Goal: Use online tool/utility

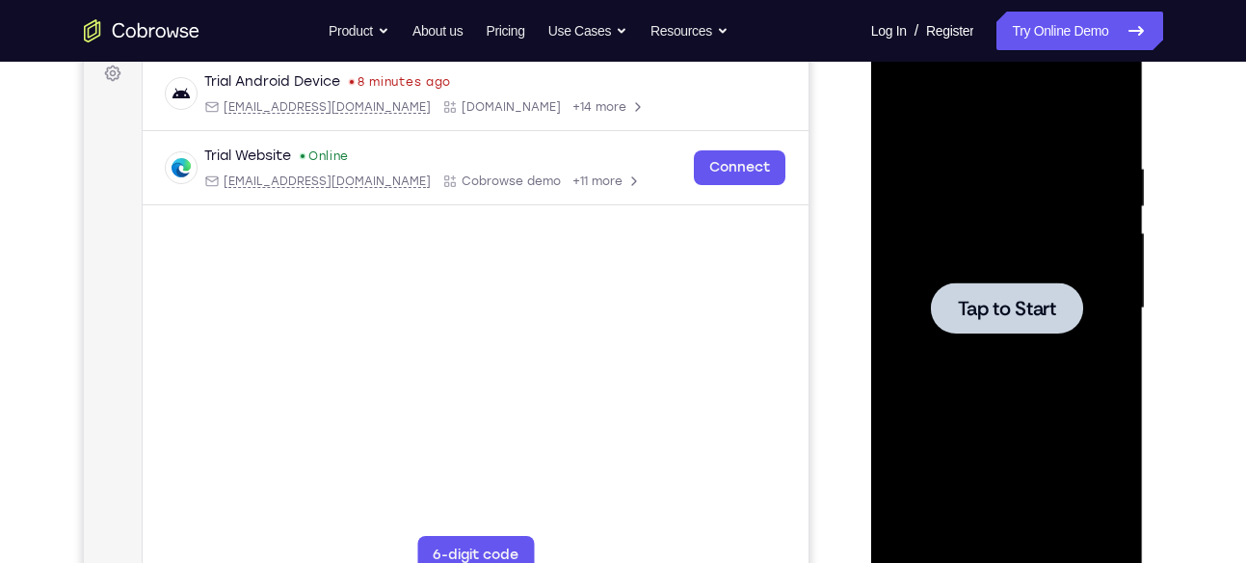
click at [1022, 305] on span "Tap to Start" at bounding box center [1007, 308] width 98 height 19
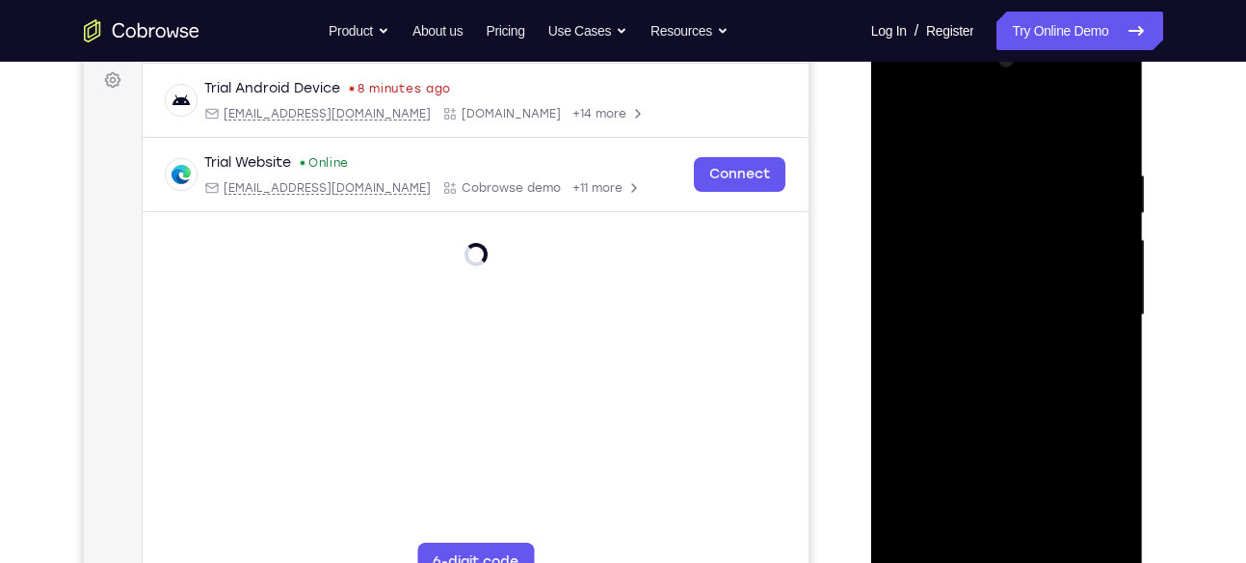
scroll to position [333, 0]
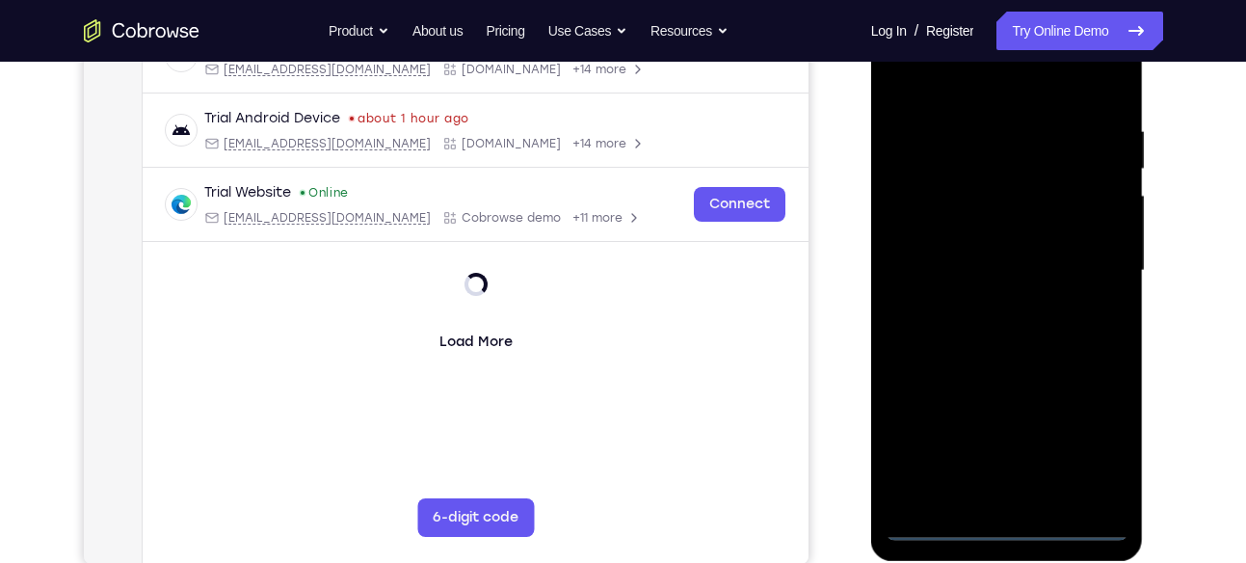
click at [1003, 527] on div at bounding box center [1007, 271] width 243 height 540
click at [1092, 444] on div at bounding box center [1007, 271] width 243 height 540
click at [904, 53] on div at bounding box center [1007, 271] width 243 height 540
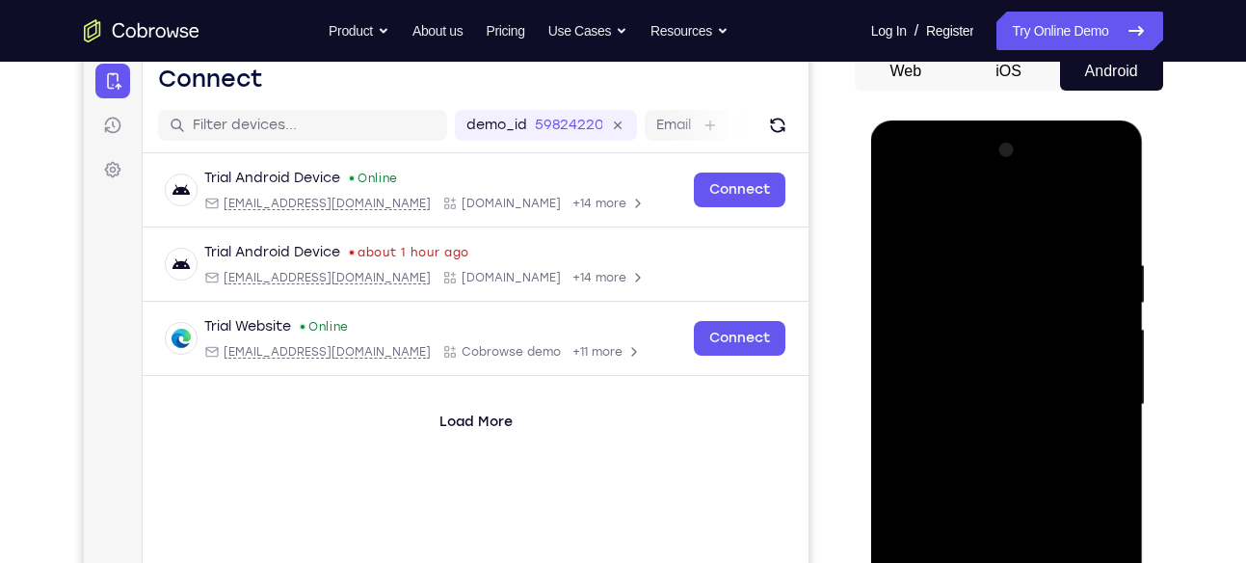
click at [900, 187] on div at bounding box center [1007, 405] width 243 height 540
drag, startPoint x: 900, startPoint y: 187, endPoint x: 1740, endPoint y: 201, distance: 839.7
click at [900, 187] on div at bounding box center [1007, 405] width 243 height 540
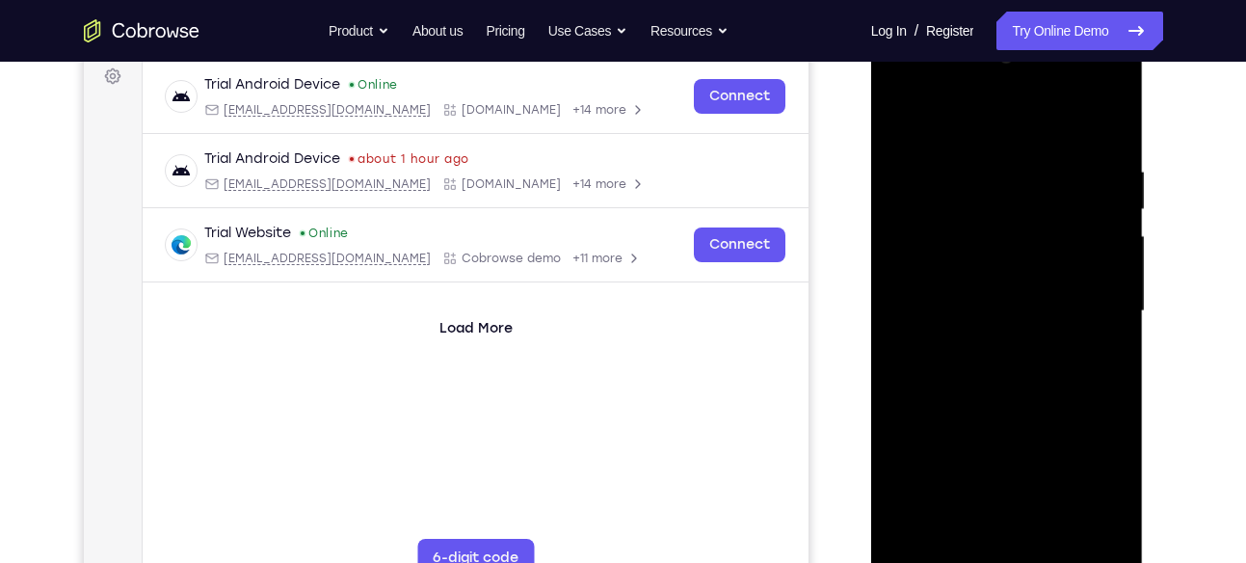
click at [1093, 312] on div at bounding box center [1007, 311] width 243 height 540
click at [1090, 307] on div at bounding box center [1007, 311] width 243 height 540
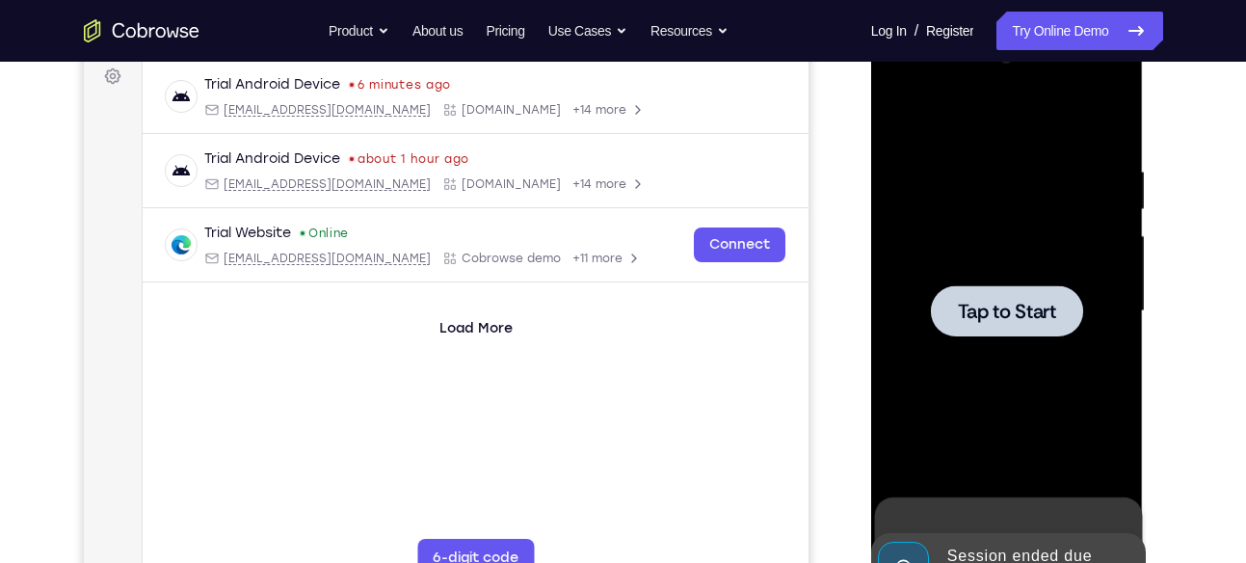
click at [1043, 335] on div at bounding box center [1007, 311] width 243 height 540
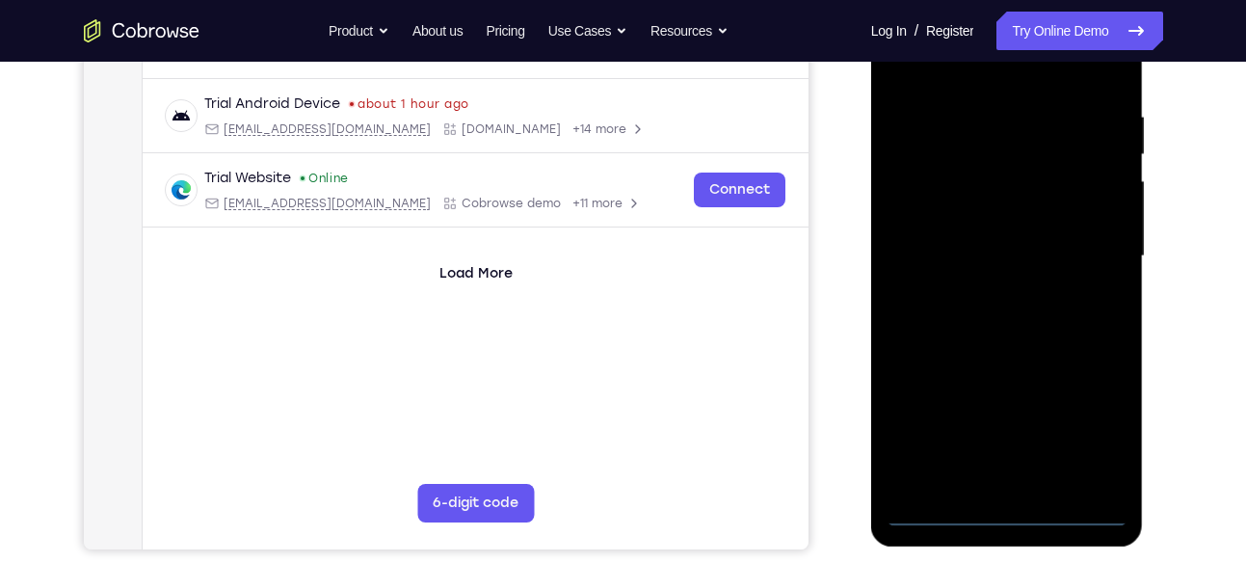
scroll to position [286, 0]
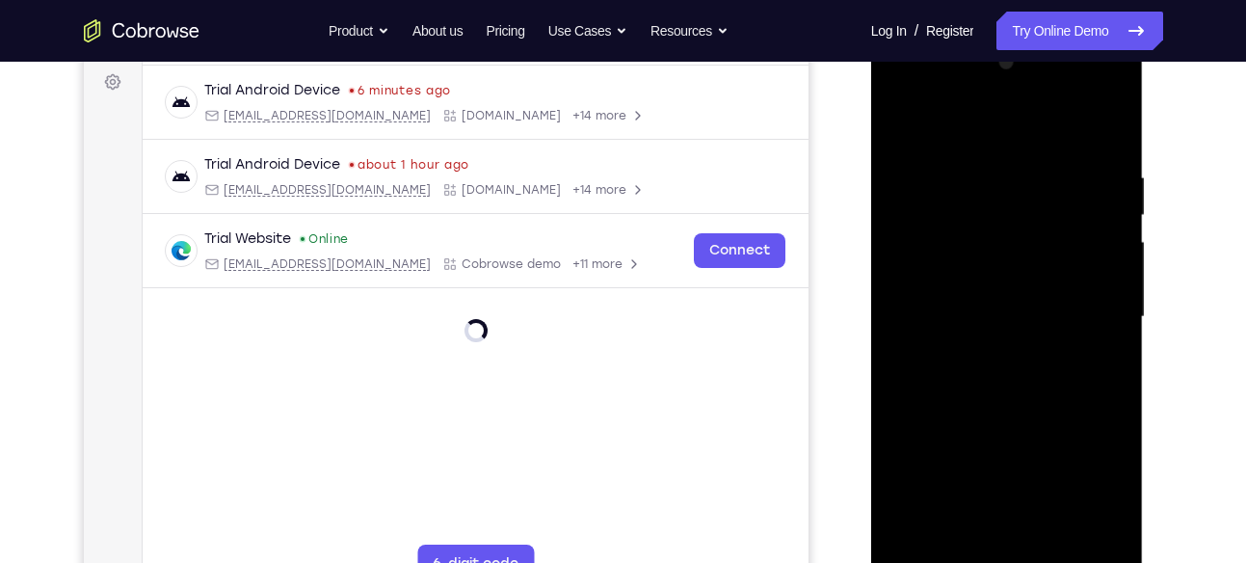
click at [1005, 562] on div at bounding box center [1007, 317] width 243 height 540
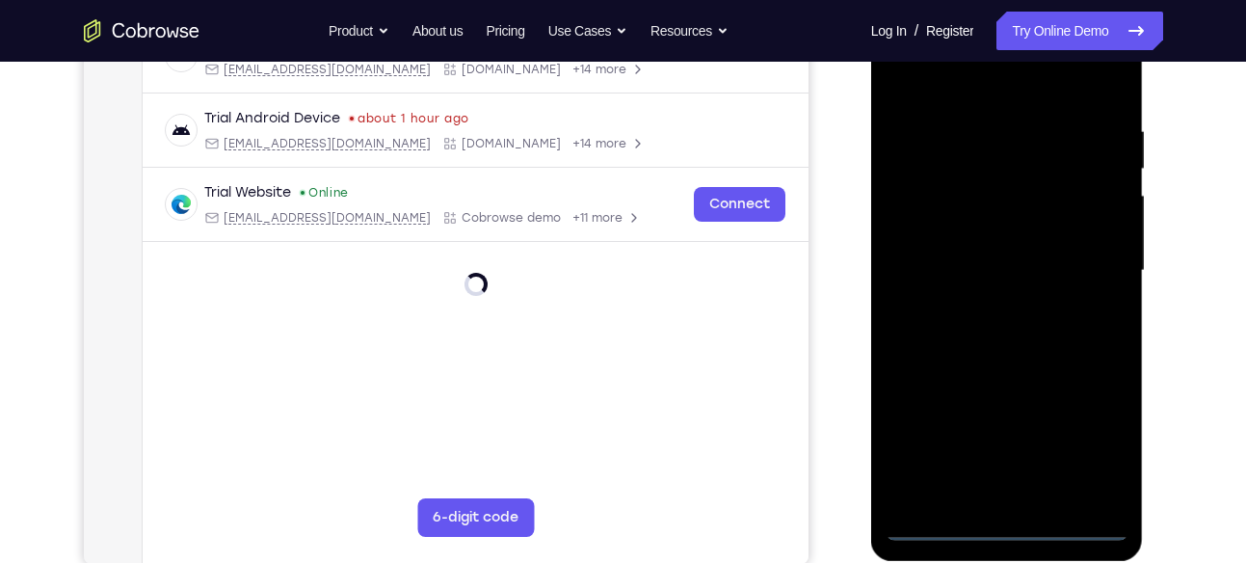
click at [1003, 521] on div at bounding box center [1007, 271] width 243 height 540
click at [1005, 522] on div at bounding box center [1007, 271] width 243 height 540
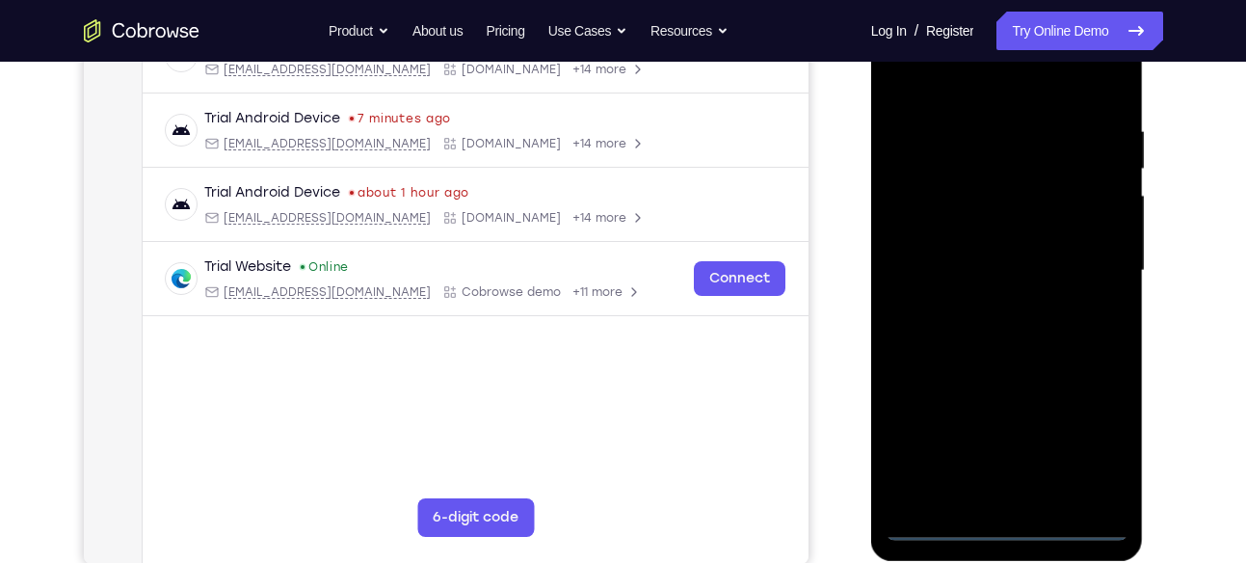
click at [958, 50] on div at bounding box center [1007, 271] width 243 height 540
click at [1091, 443] on div at bounding box center [1007, 271] width 243 height 540
click at [1086, 440] on div at bounding box center [1007, 271] width 243 height 540
click at [1096, 450] on div at bounding box center [1007, 271] width 243 height 540
drag, startPoint x: 1109, startPoint y: 431, endPoint x: 1381, endPoint y: 40, distance: 476.3
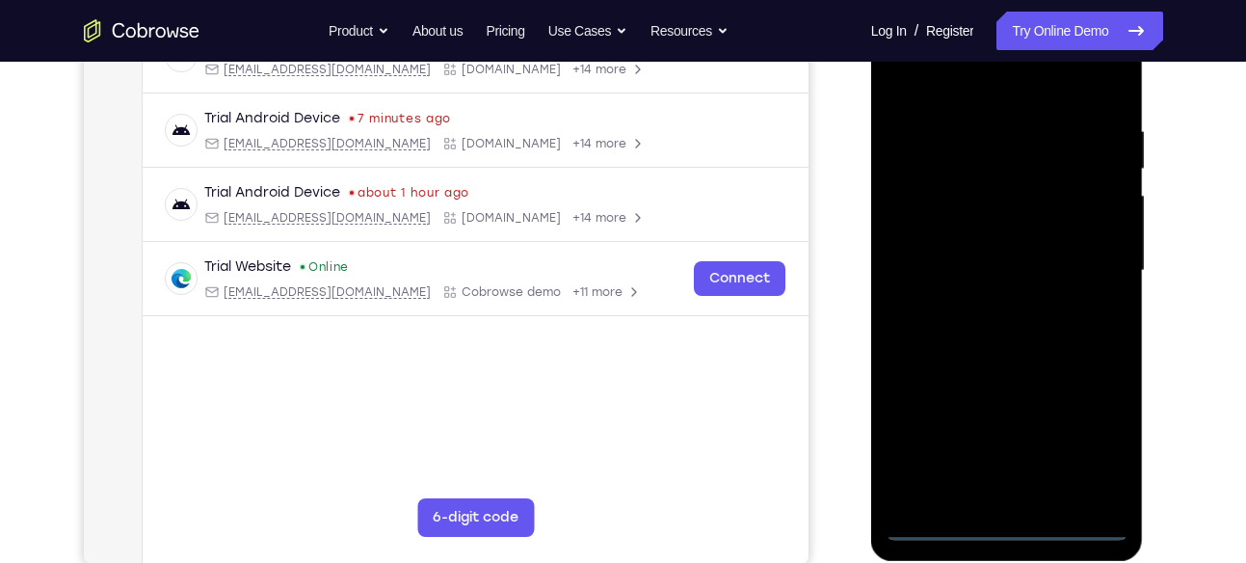
click at [1109, 431] on div at bounding box center [1007, 271] width 243 height 540
